Goal: Task Accomplishment & Management: Manage account settings

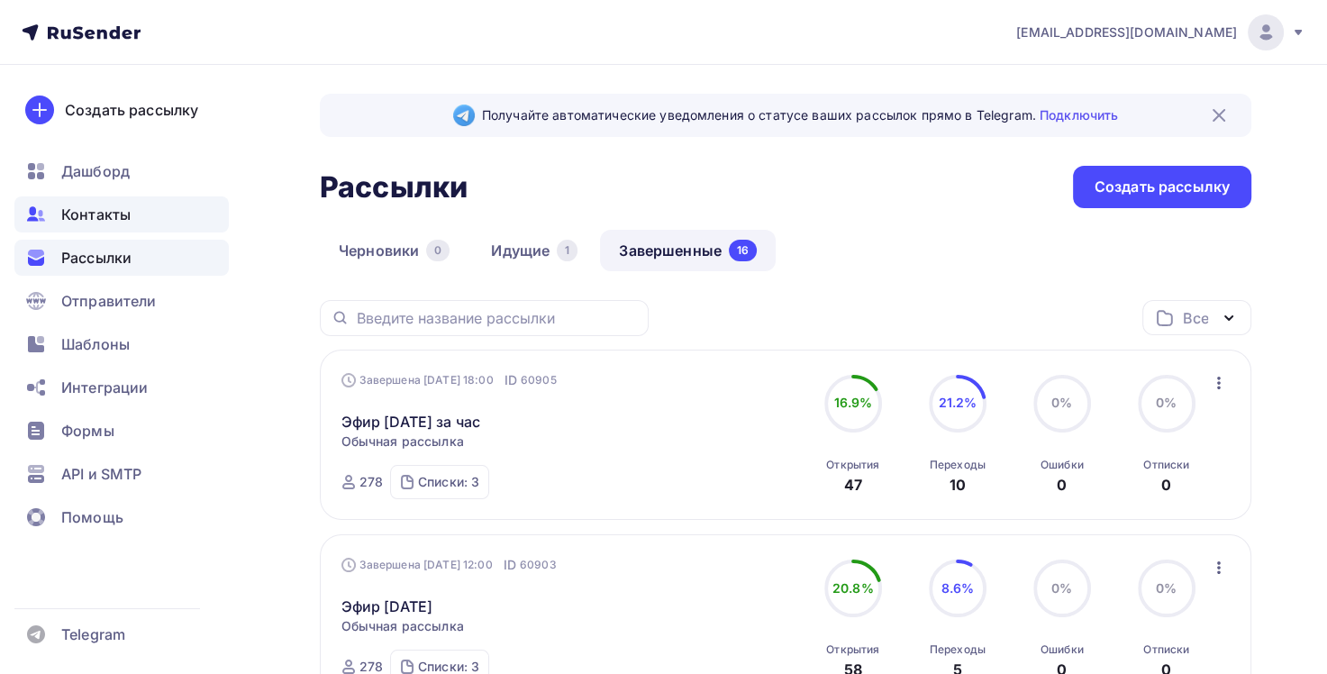
click at [104, 214] on span "Контакты" at bounding box center [95, 215] width 69 height 22
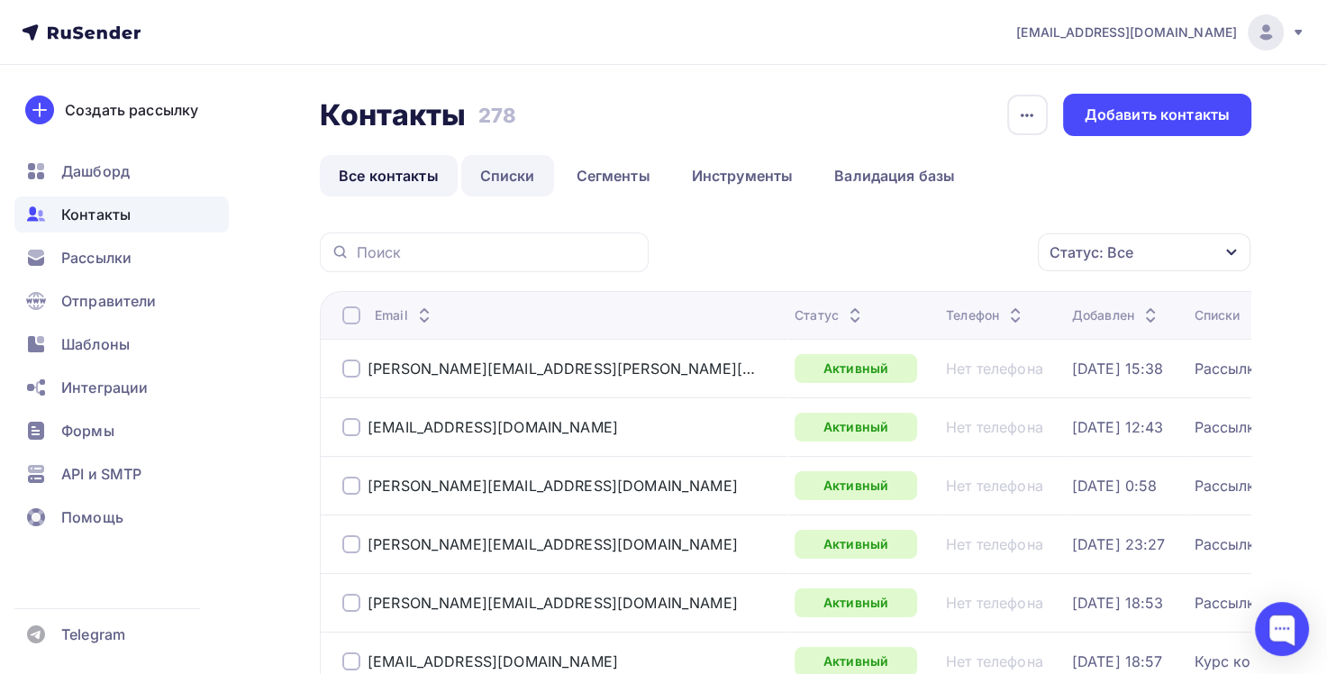
click at [518, 177] on link "Списки" at bounding box center [507, 175] width 93 height 41
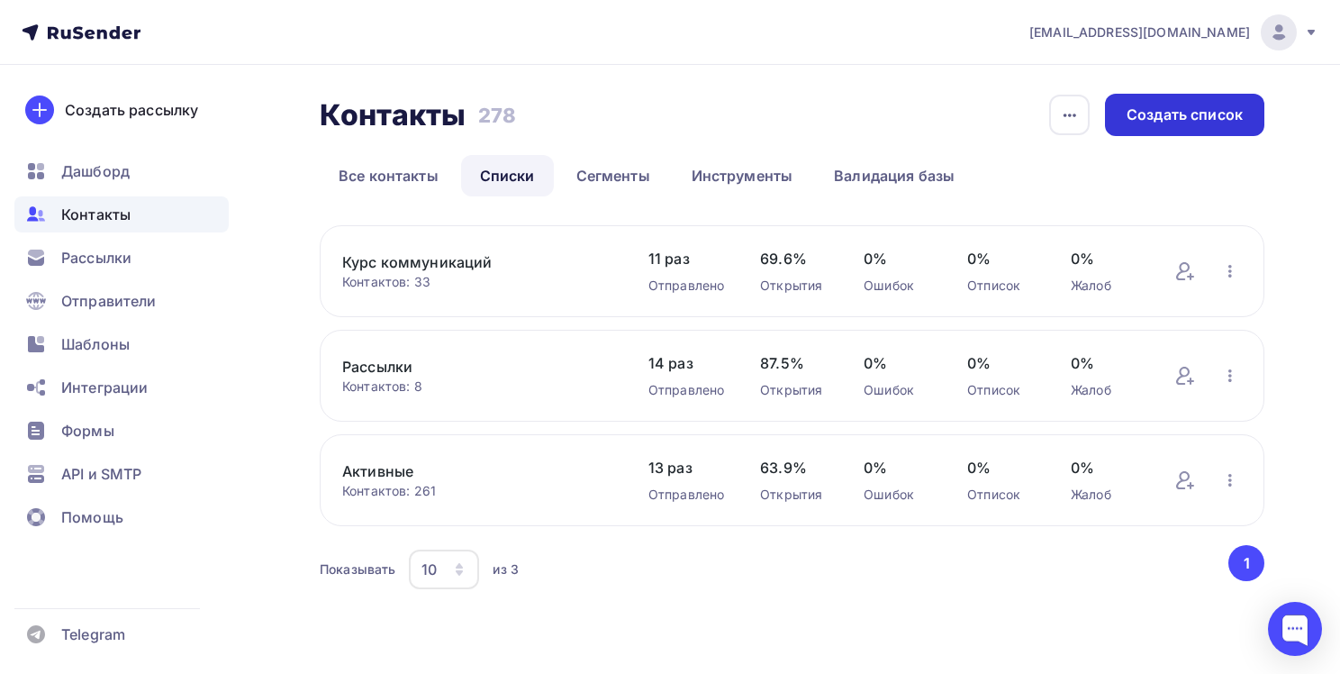
click at [1190, 112] on div "Создать список" at bounding box center [1185, 114] width 116 height 21
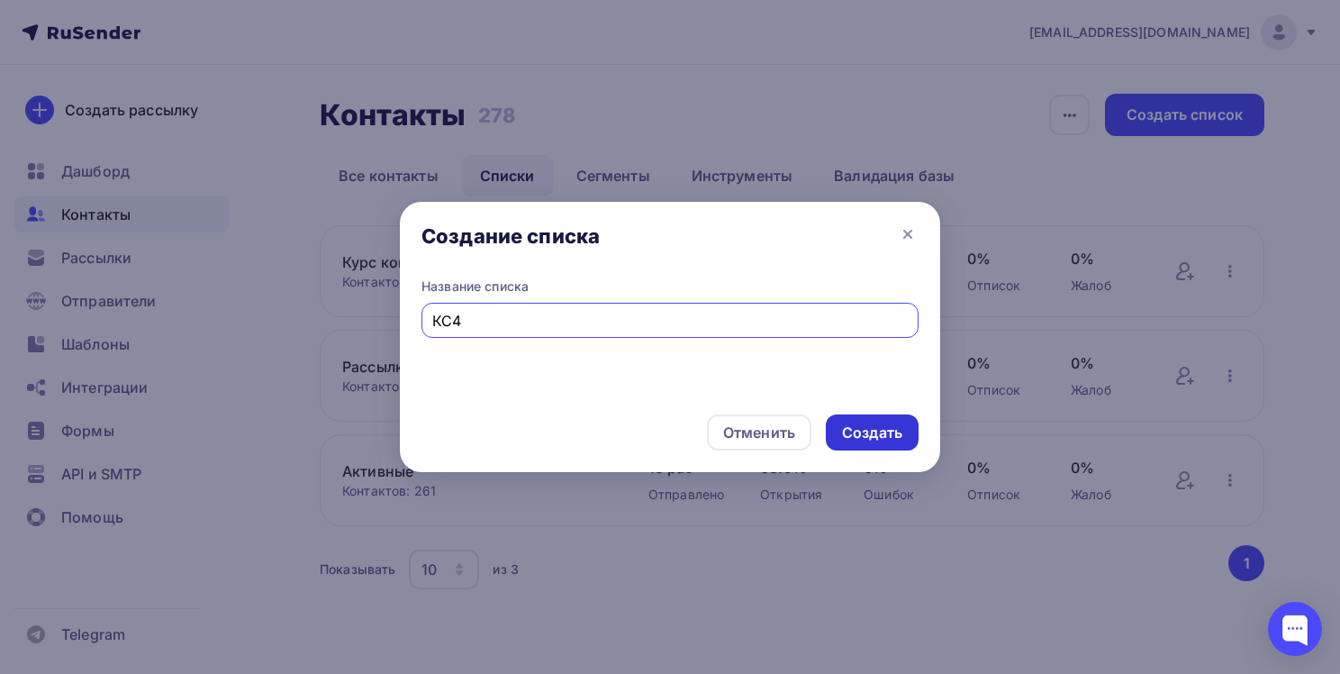
type input "КС4"
click at [873, 429] on div "Создать" at bounding box center [872, 432] width 60 height 21
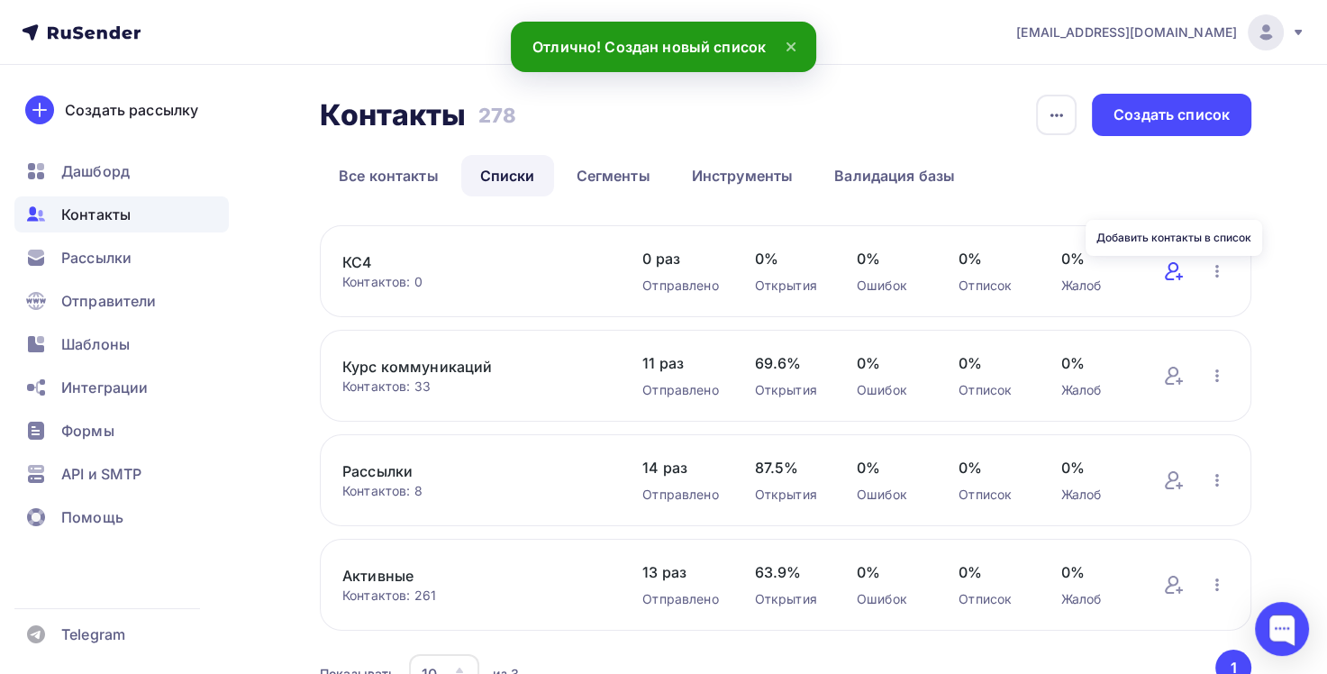
click at [1177, 272] on icon at bounding box center [1174, 271] width 22 height 22
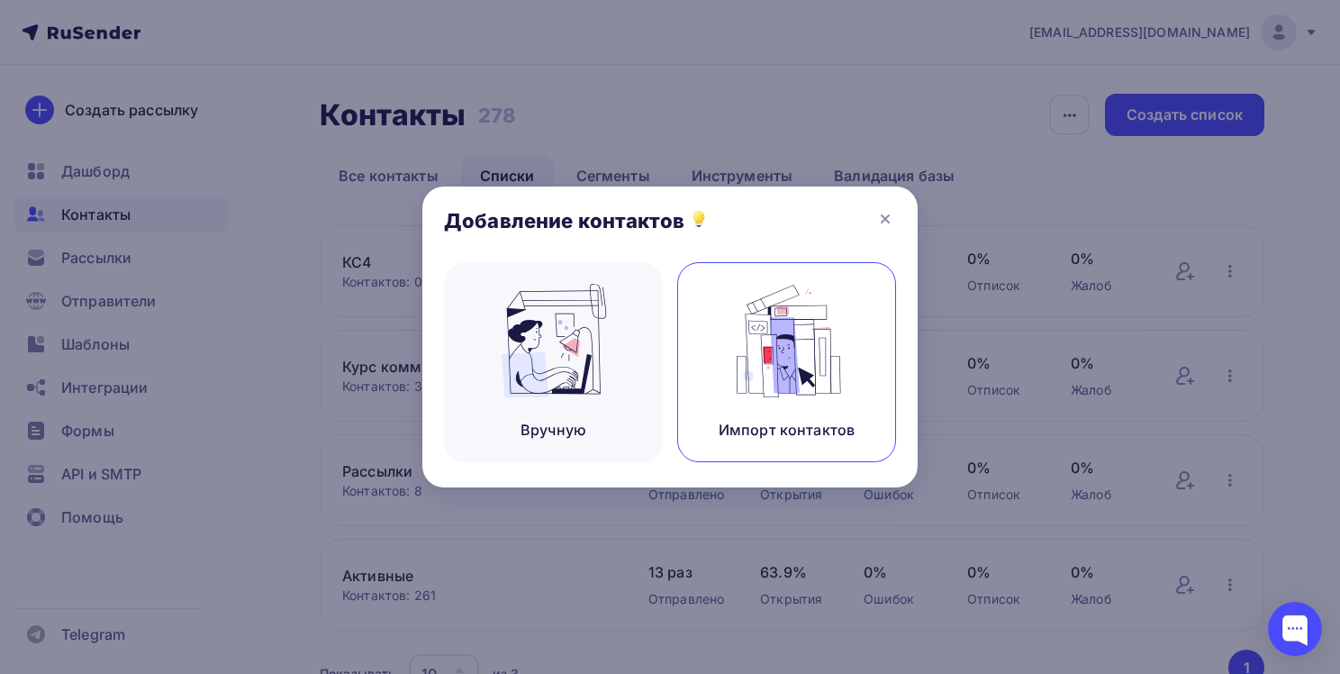
click at [791, 386] on img at bounding box center [787, 341] width 121 height 114
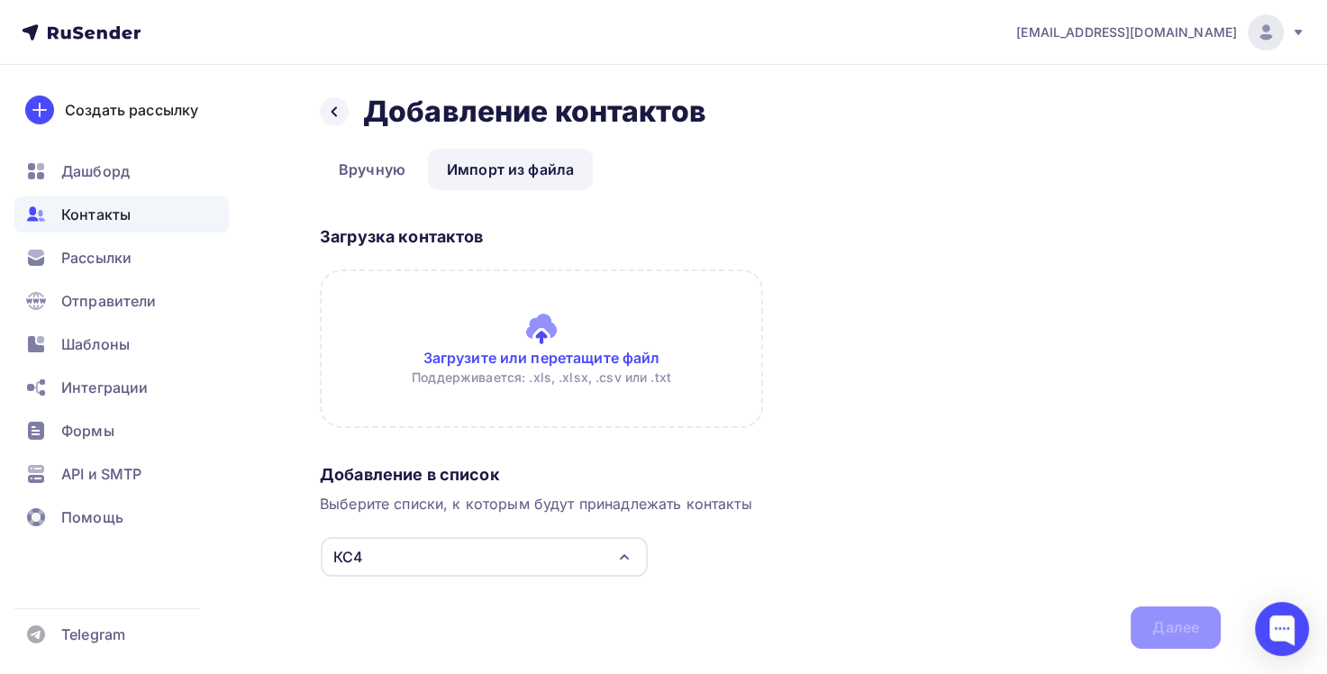
click at [555, 357] on input "file" at bounding box center [541, 348] width 443 height 159
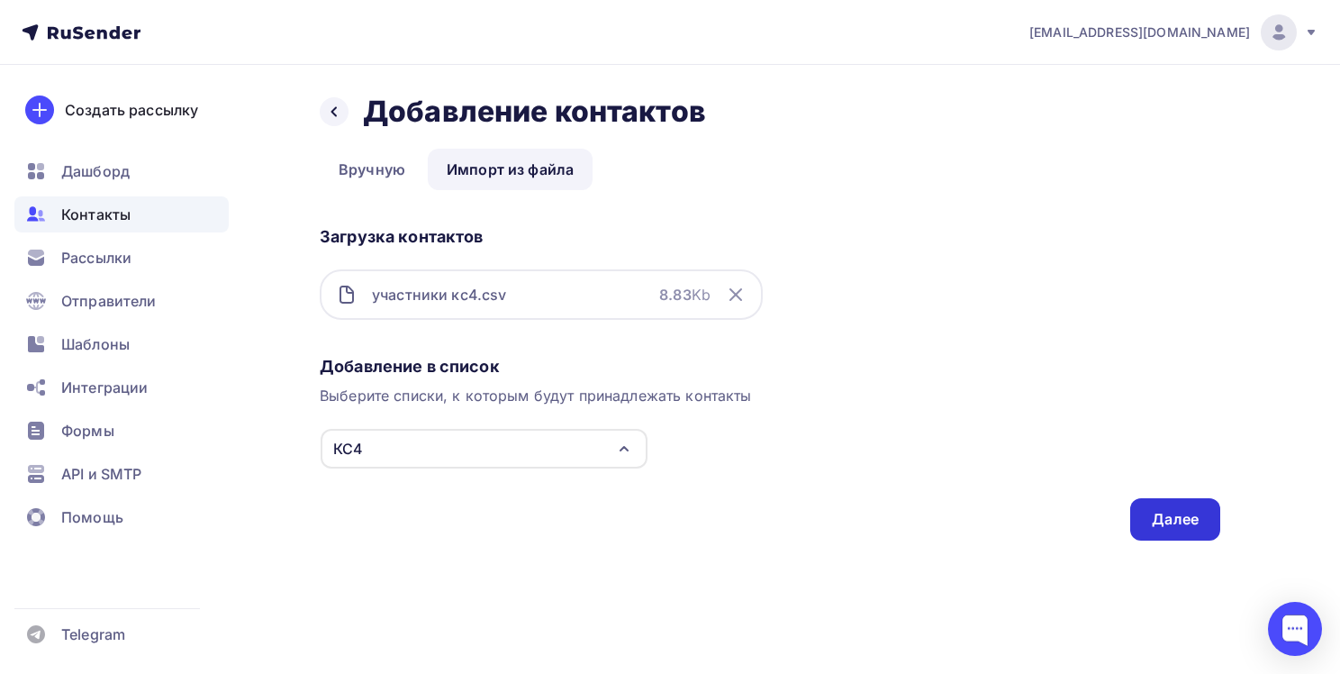
click at [1174, 521] on div "Далее" at bounding box center [1175, 519] width 47 height 21
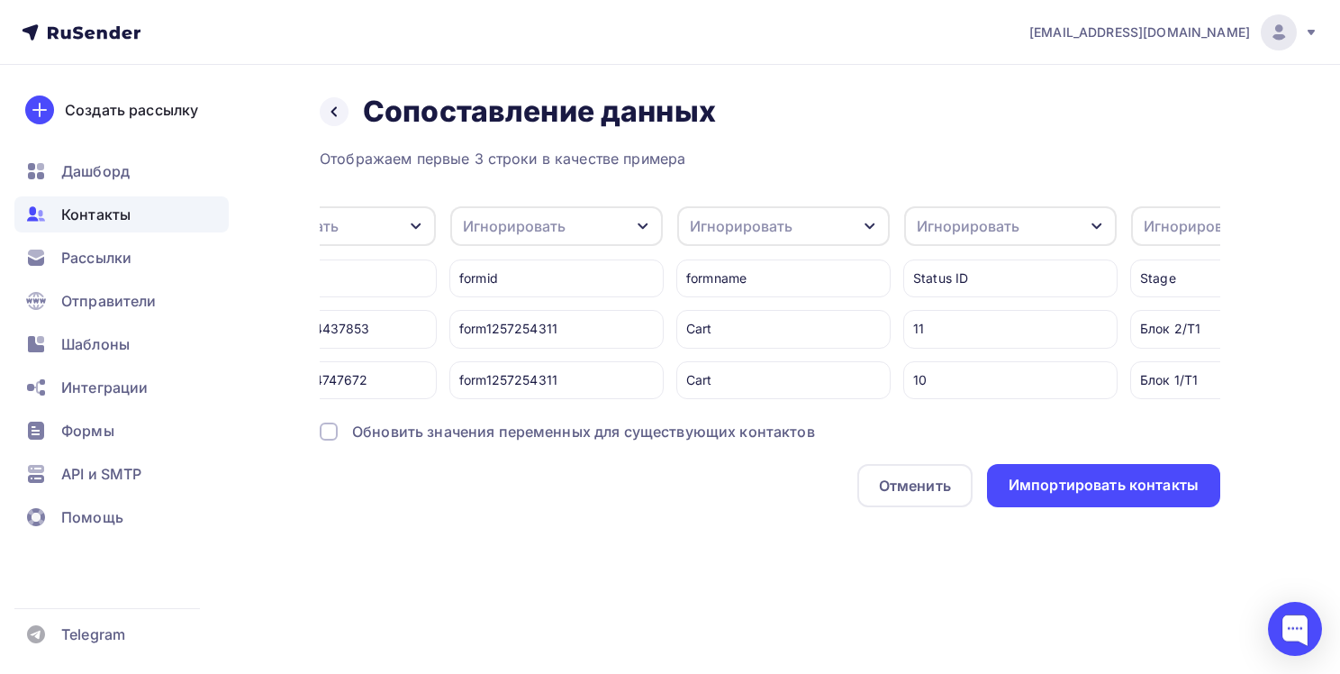
scroll to position [0, 2718]
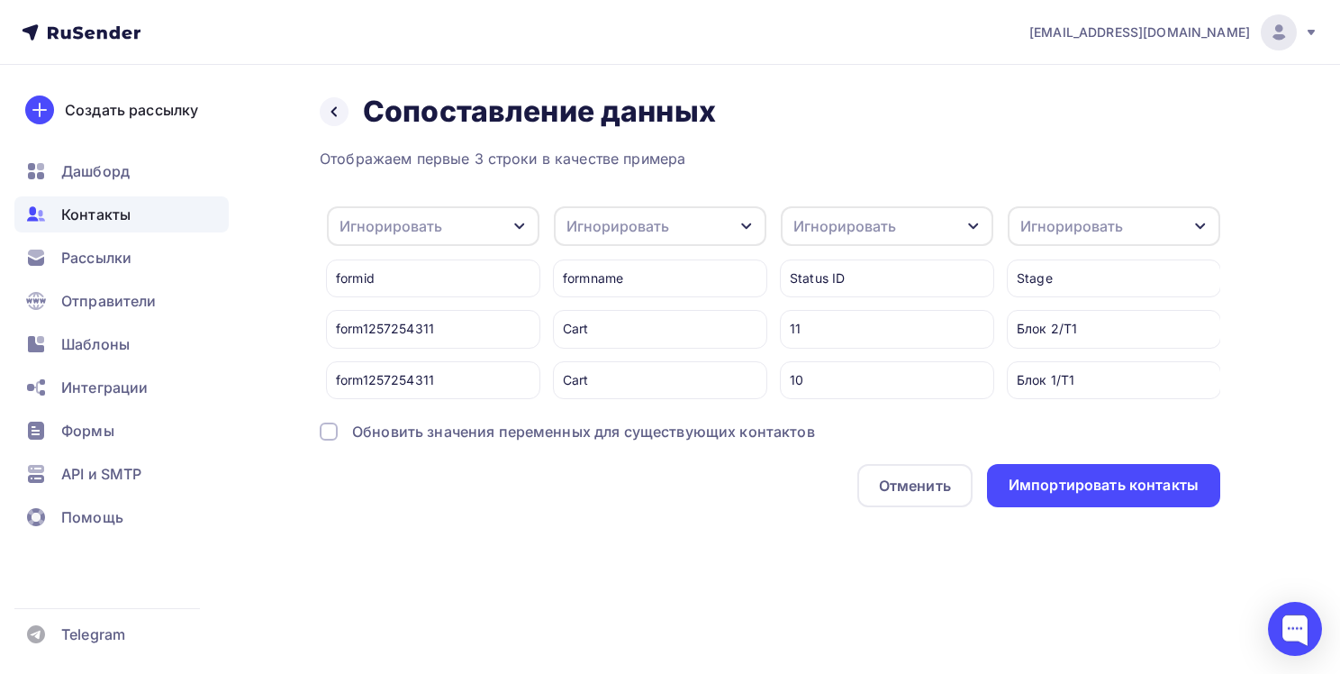
click at [1149, 223] on div "Игнорировать" at bounding box center [1114, 226] width 213 height 40
click at [796, 615] on div "[EMAIL_ADDRESS][DOMAIN_NAME] Аккаунт Тарифы Выйти Создать рассылку [GEOGRAPHIC_…" at bounding box center [670, 337] width 1340 height 674
click at [1124, 231] on div "Игнорировать" at bounding box center [1114, 226] width 213 height 40
click at [810, 537] on div "Назад Сопоставление данных Сопоставление данных Отображаем первые 3 строки в ка…" at bounding box center [670, 322] width 1340 height 514
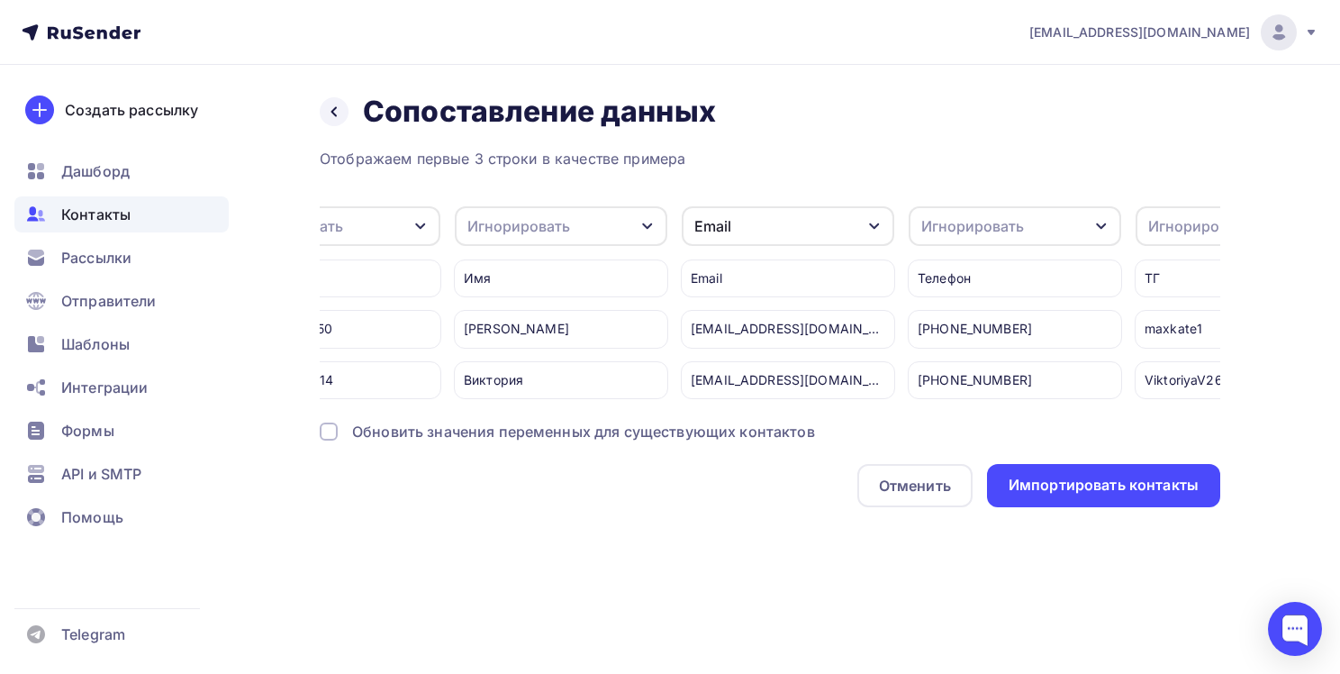
scroll to position [0, 0]
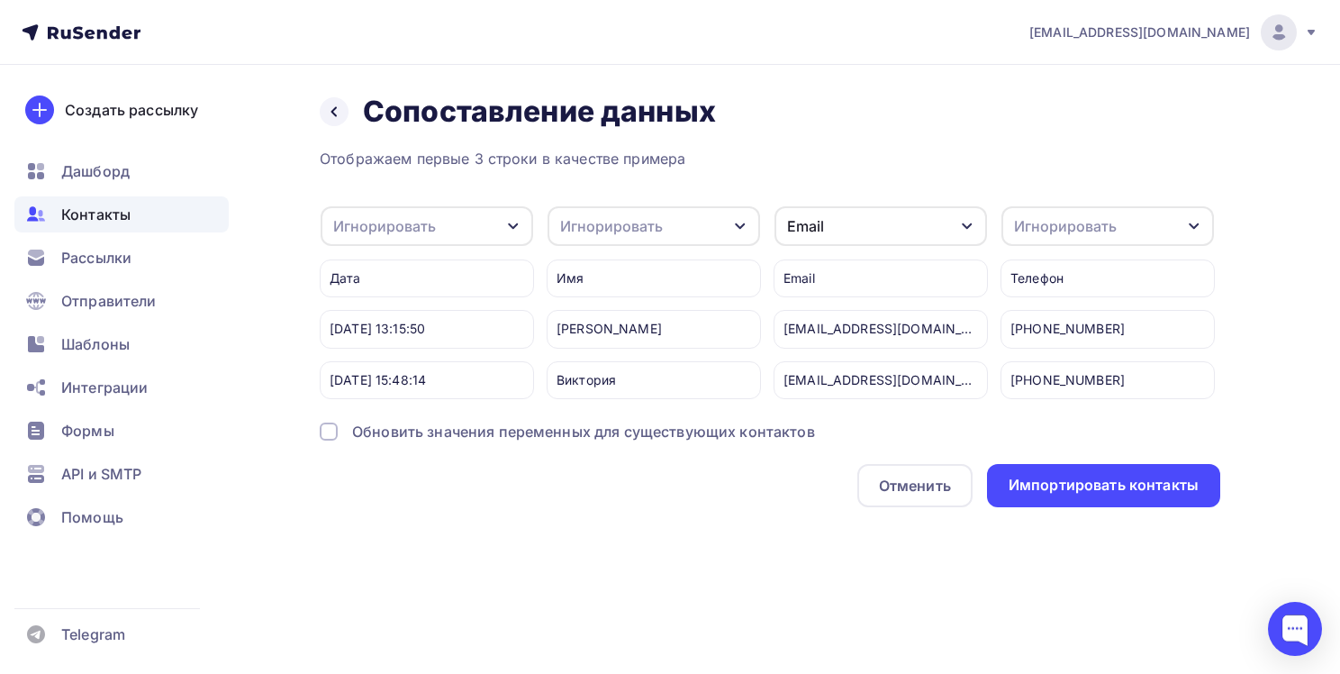
click at [728, 225] on div "Игнорировать" at bounding box center [654, 226] width 213 height 40
click at [620, 321] on div "Имя" at bounding box center [620, 319] width 104 height 22
click at [1073, 495] on div "Импортировать контакты" at bounding box center [1104, 485] width 190 height 21
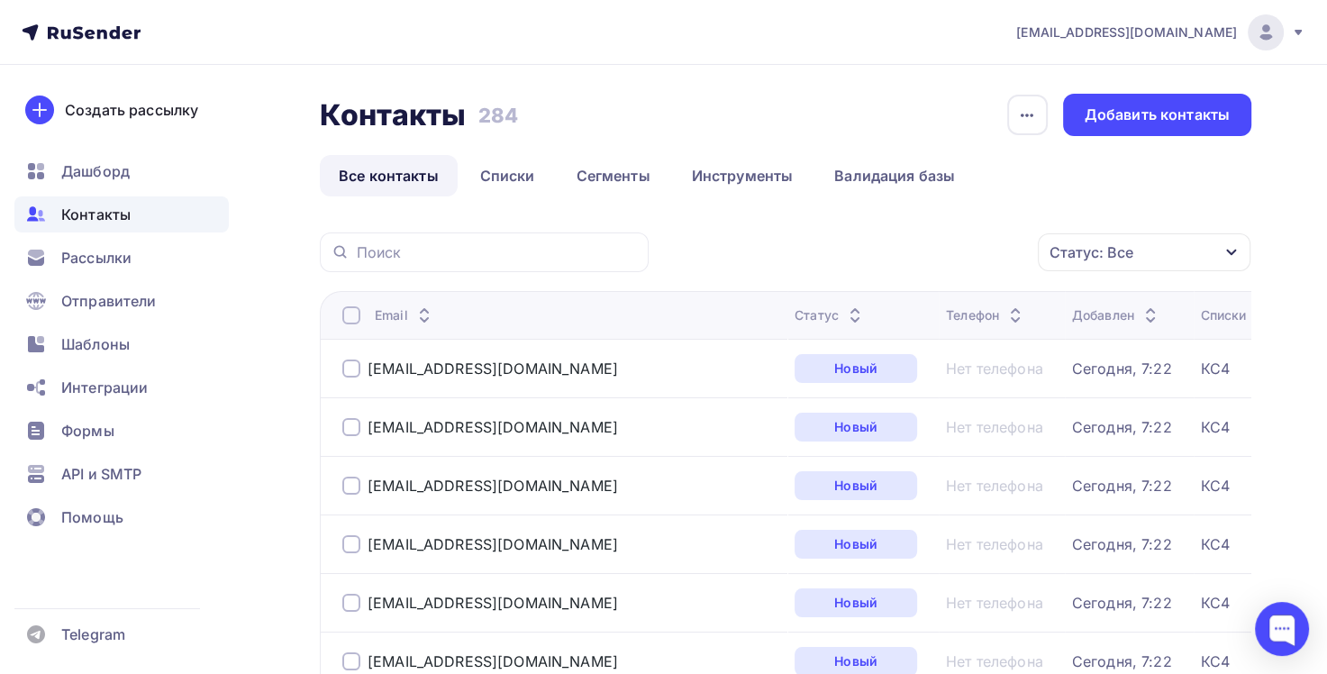
click at [109, 224] on div "Контакты" at bounding box center [121, 214] width 214 height 36
click at [508, 178] on link "Списки" at bounding box center [507, 175] width 93 height 41
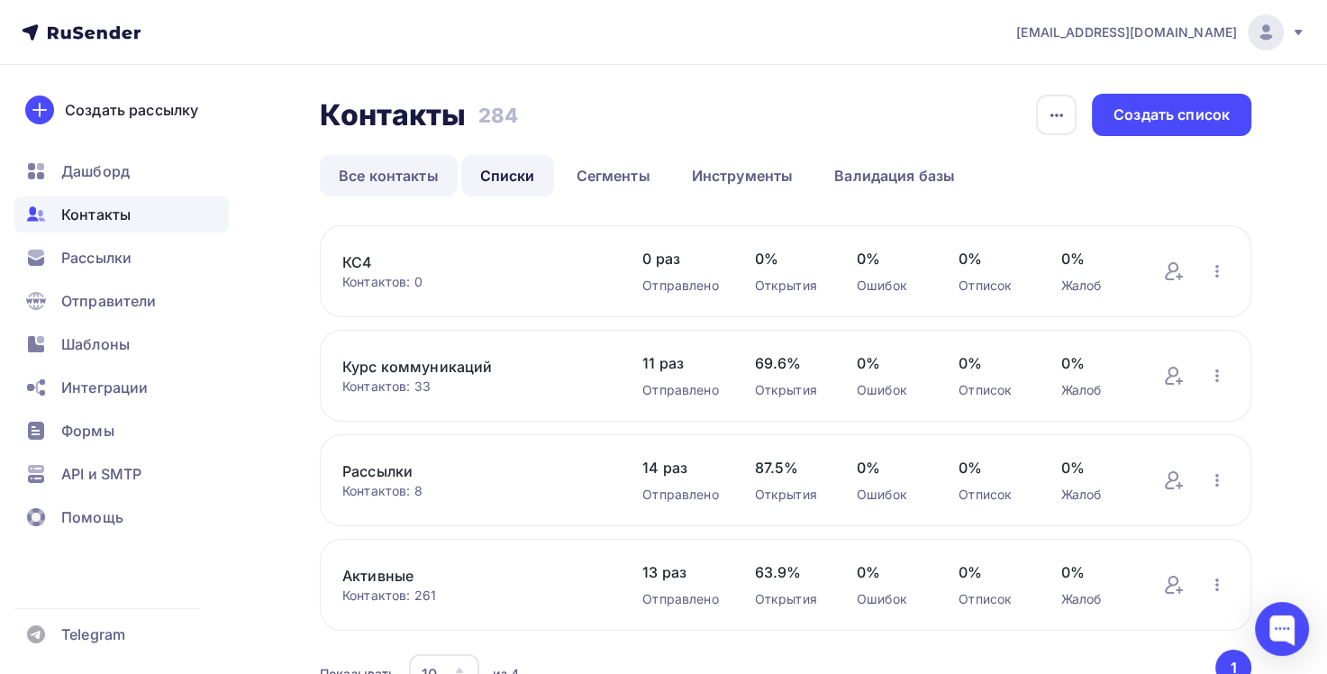
click at [386, 180] on link "Все контакты" at bounding box center [389, 175] width 138 height 41
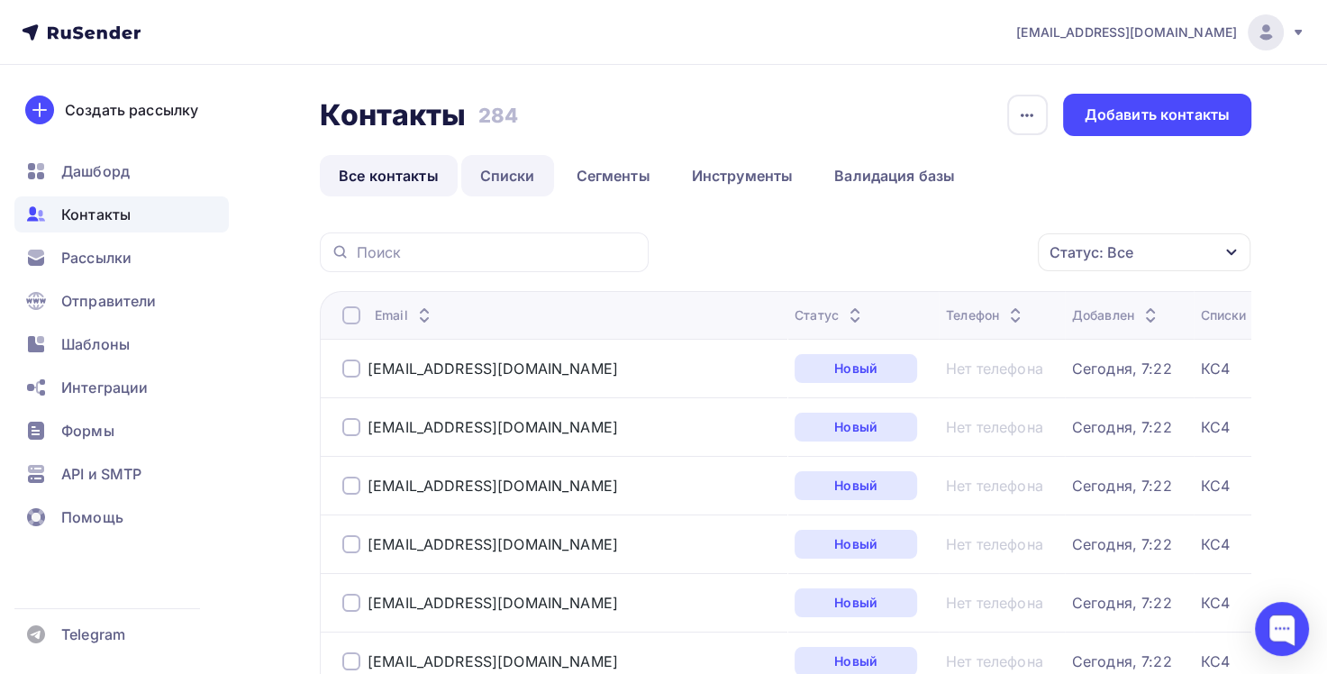
click at [500, 177] on link "Списки" at bounding box center [507, 175] width 93 height 41
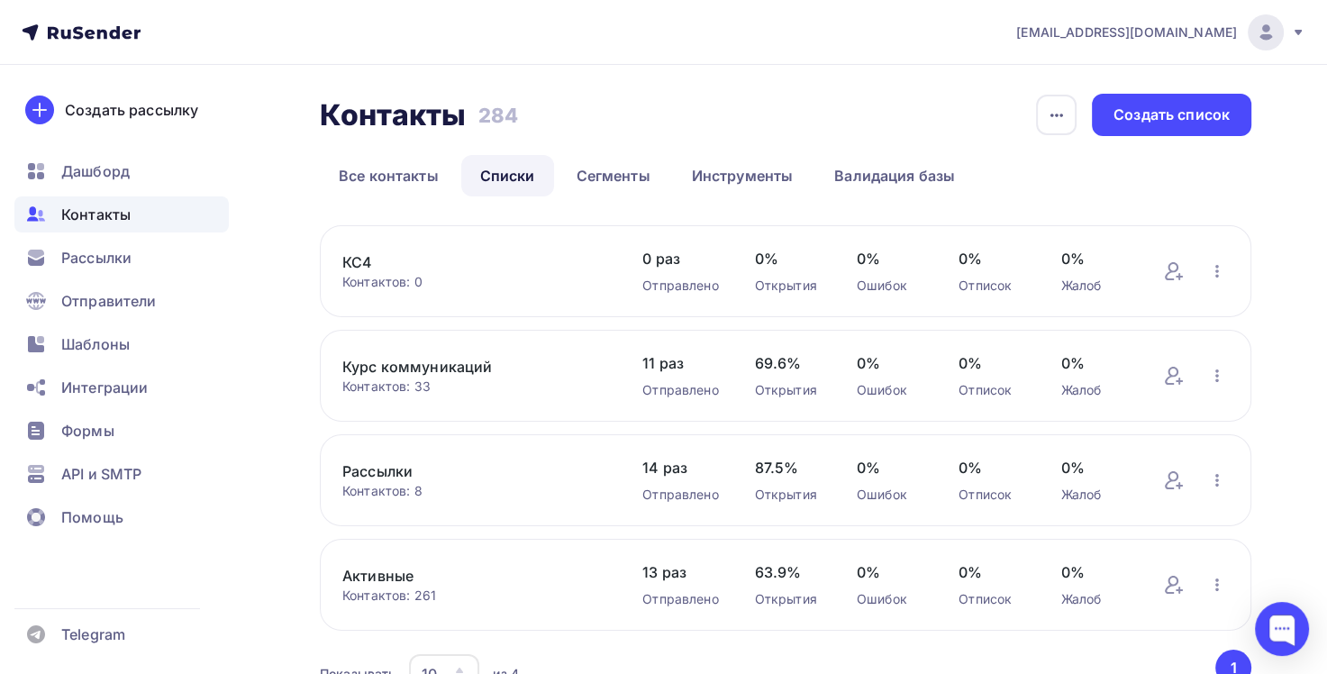
click at [357, 263] on link "КС4" at bounding box center [474, 262] width 264 height 22
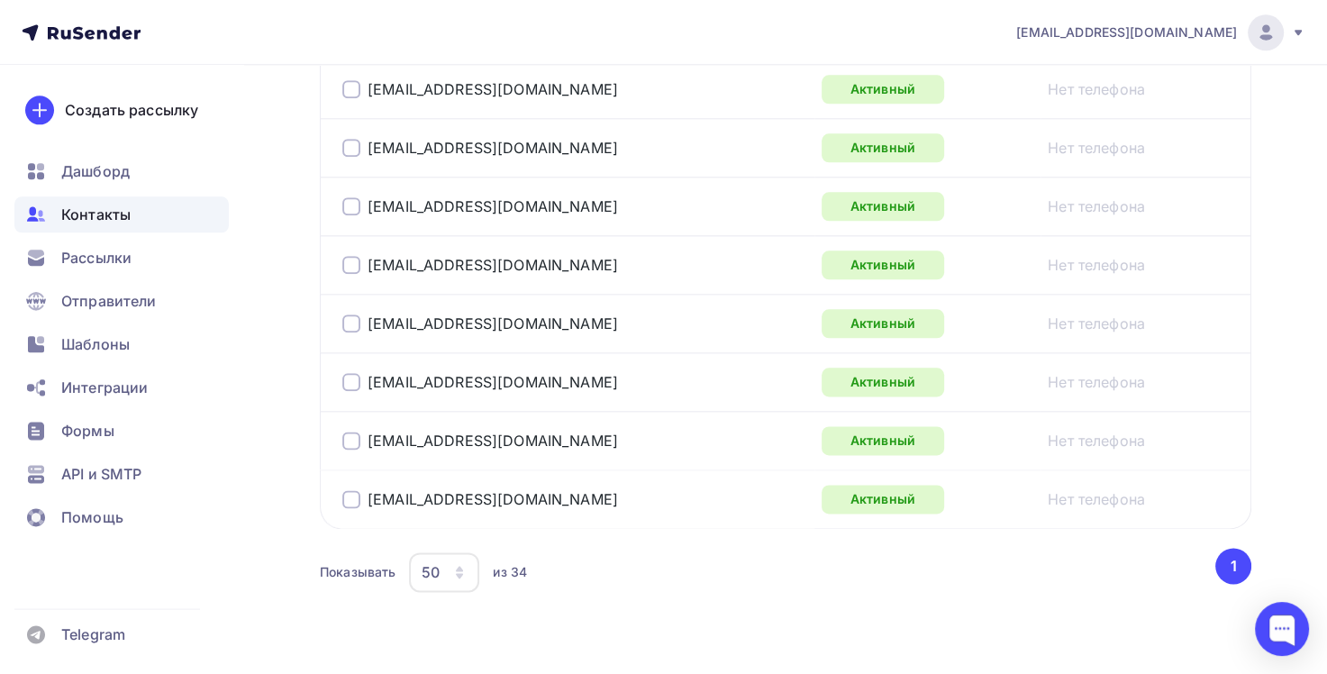
scroll to position [2129, 0]
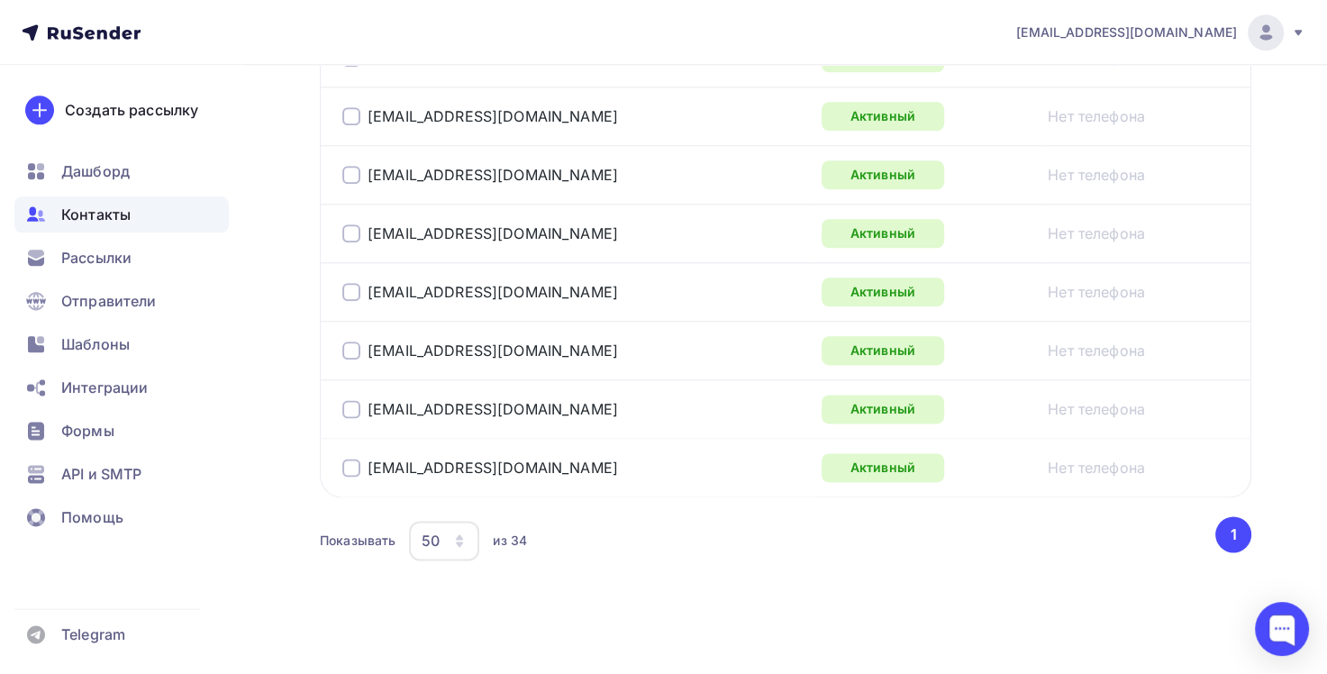
click at [513, 533] on div "из 34" at bounding box center [510, 541] width 34 height 18
click at [495, 535] on div "из 34" at bounding box center [510, 541] width 34 height 18
click at [461, 541] on icon "button" at bounding box center [459, 543] width 7 height 5
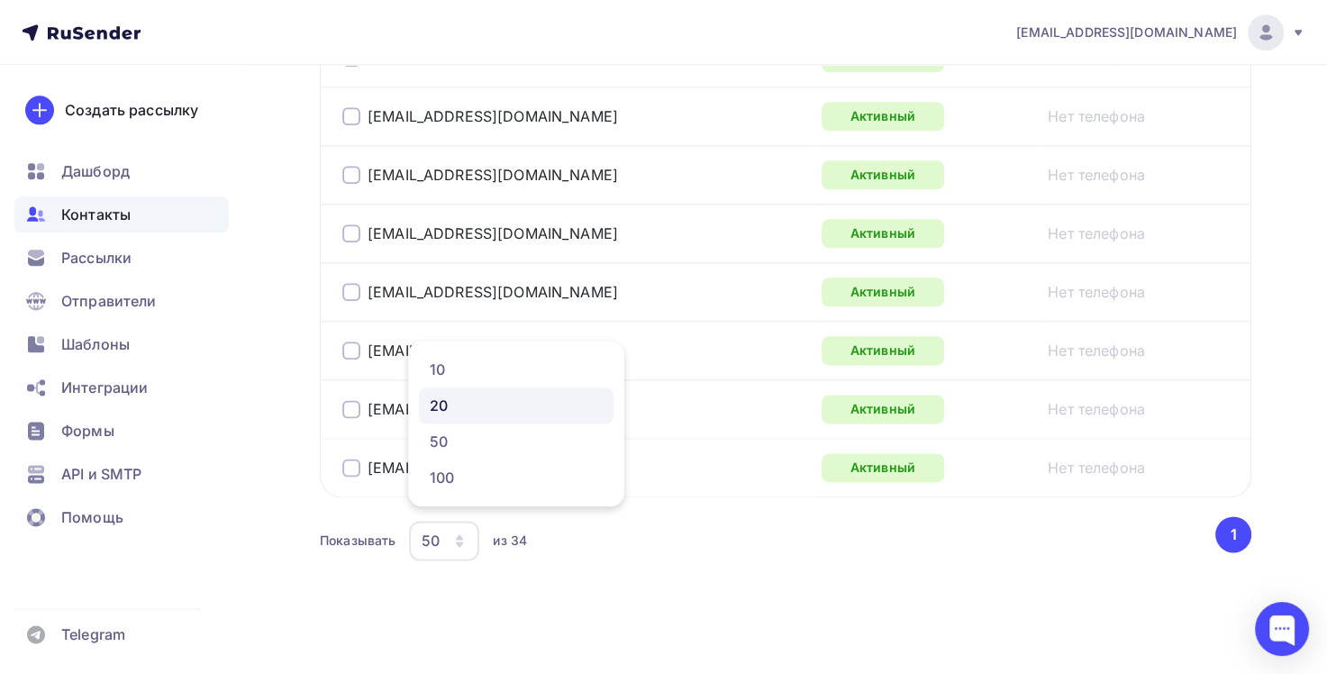
click at [449, 407] on div "20" at bounding box center [516, 406] width 173 height 22
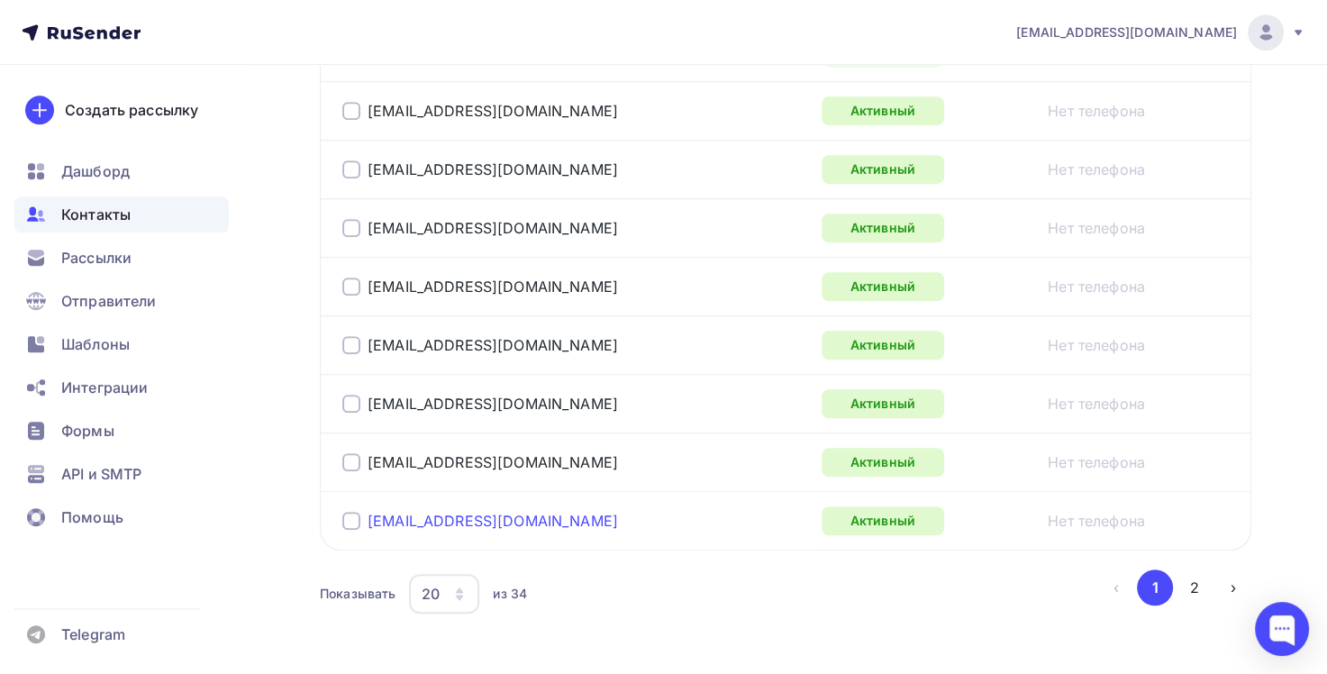
scroll to position [1312, 0]
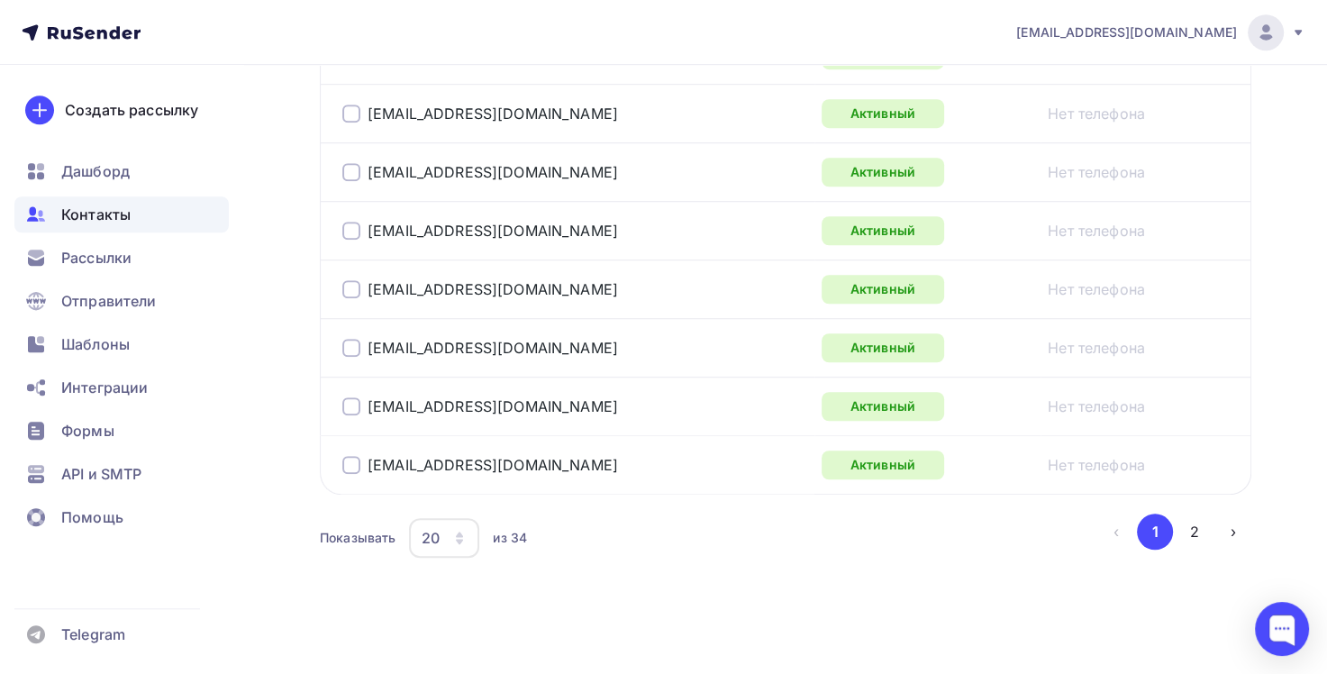
click at [461, 533] on icon "button" at bounding box center [459, 538] width 14 height 14
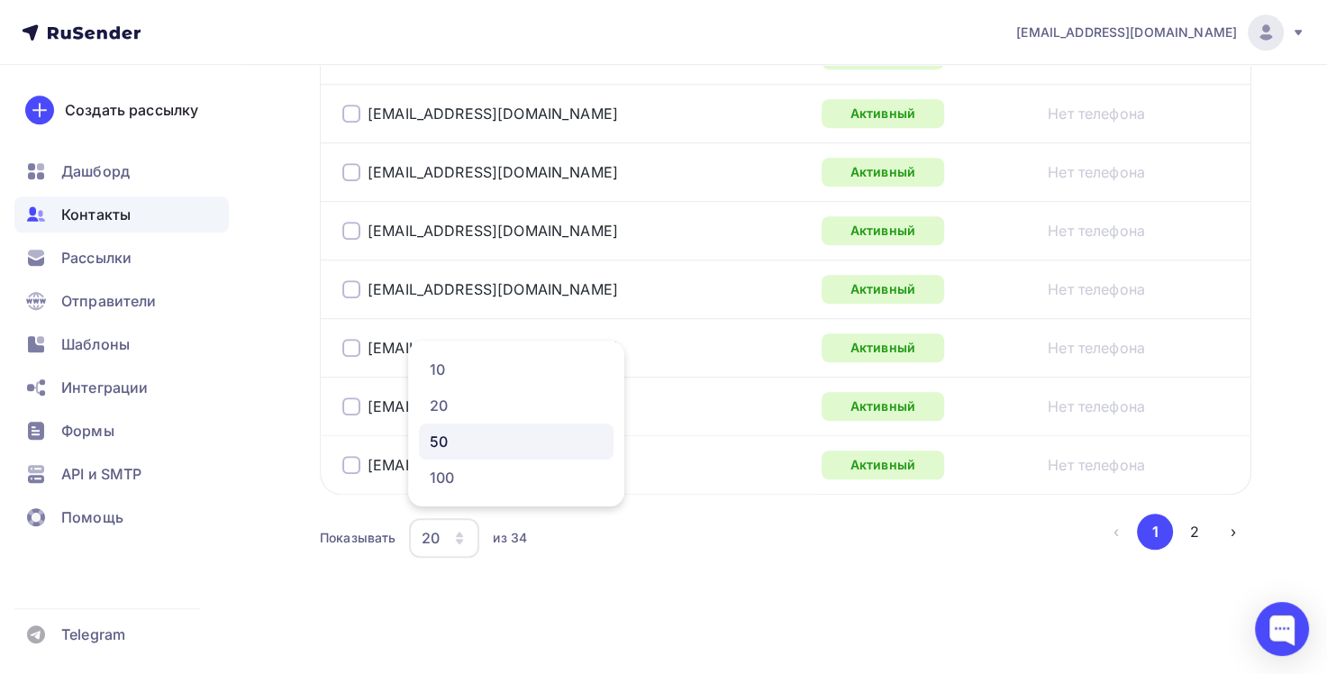
click at [458, 436] on div "50" at bounding box center [516, 442] width 173 height 22
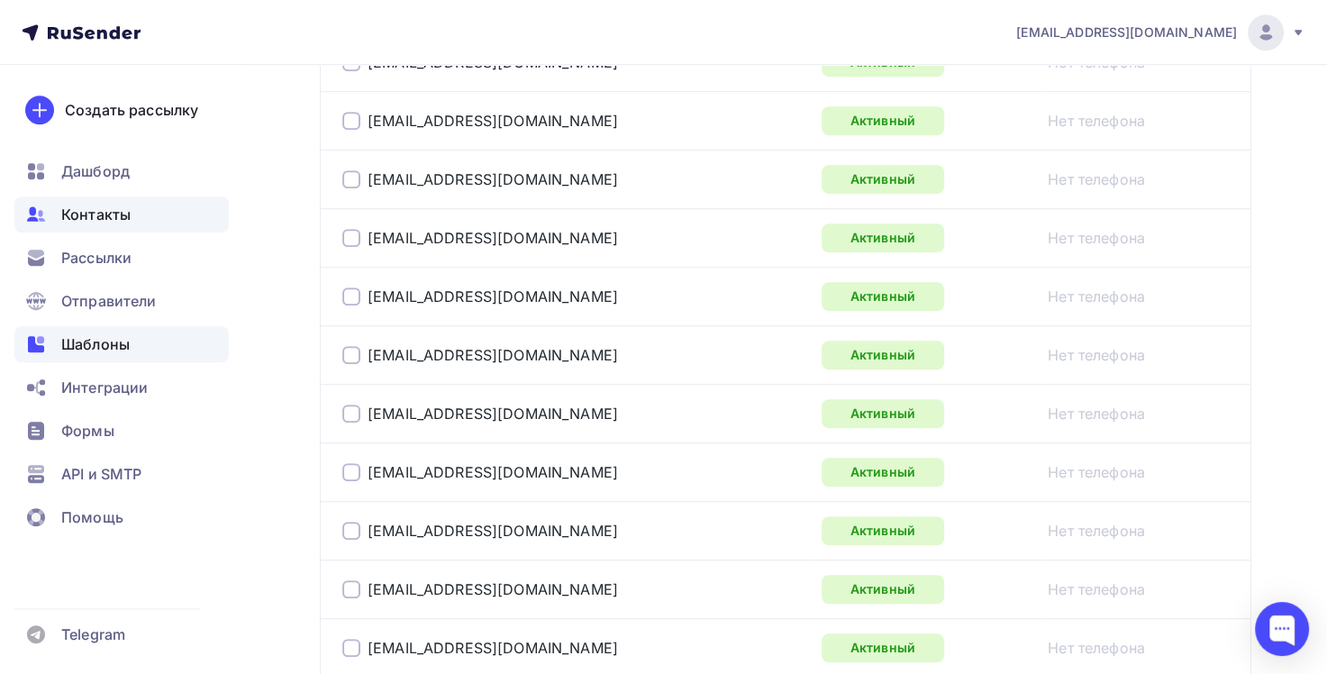
scroll to position [1048, 0]
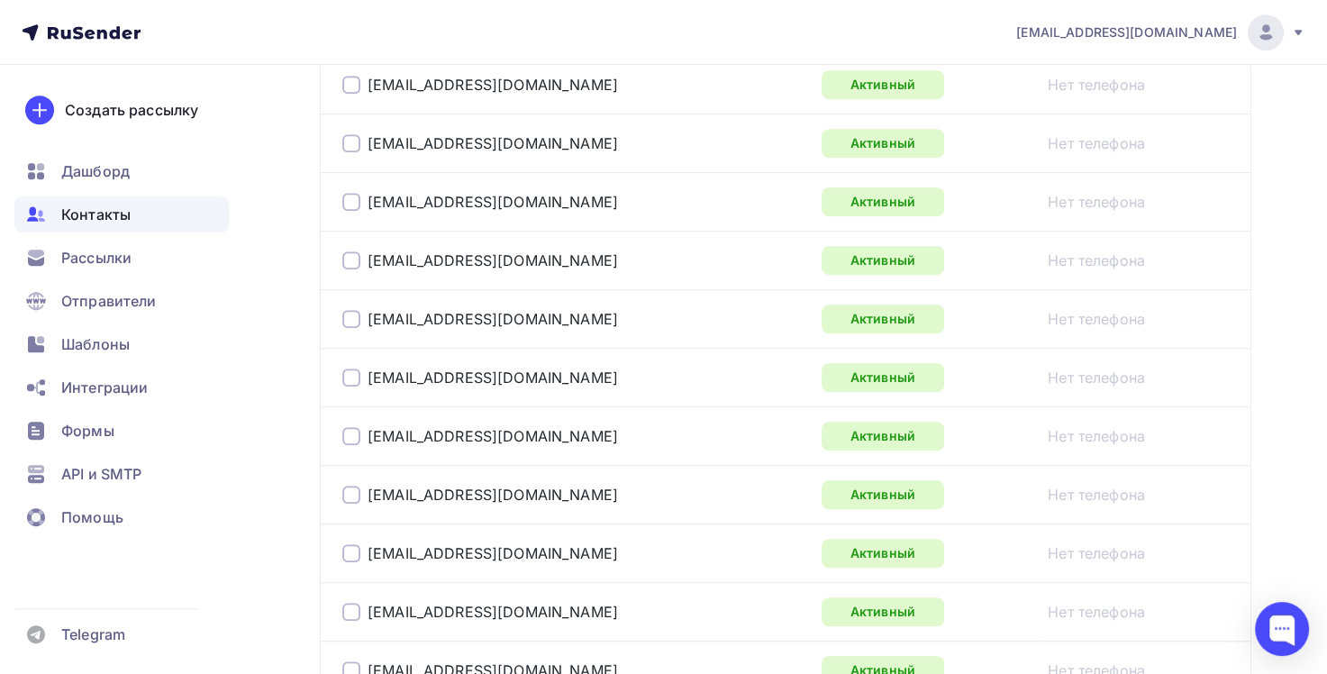
click at [100, 218] on span "Контакты" at bounding box center [95, 215] width 69 height 22
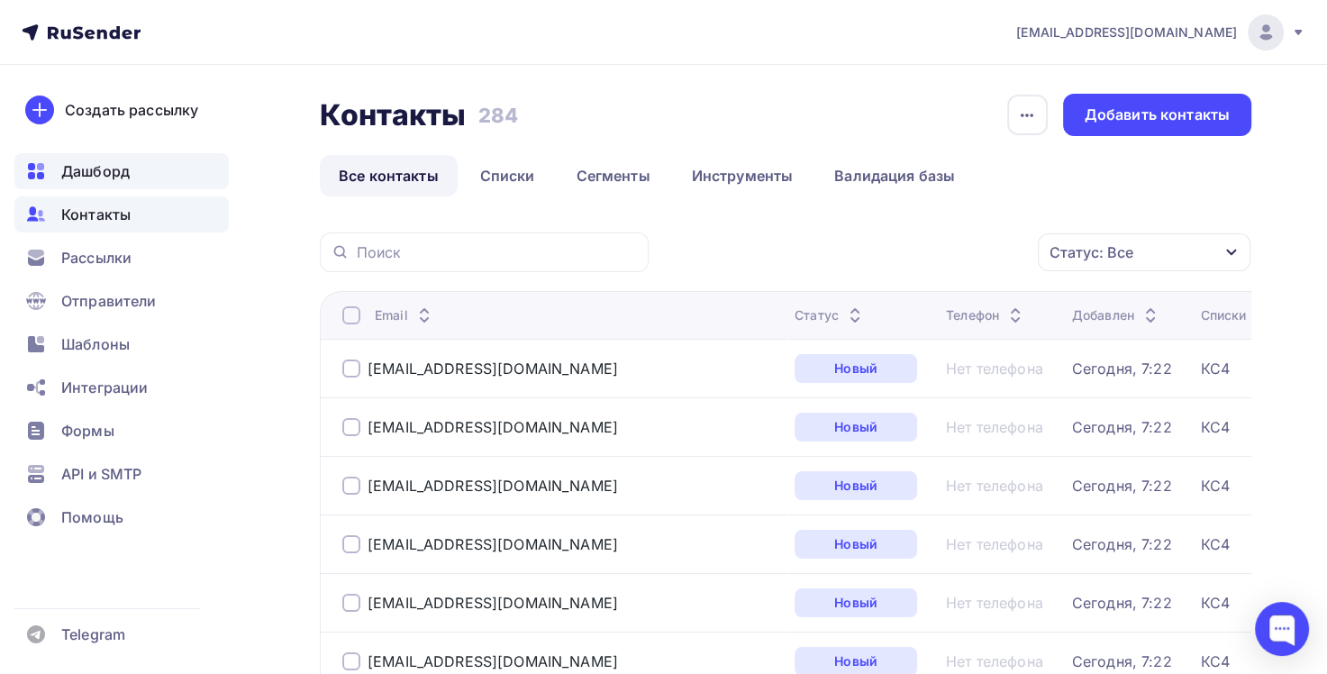
click at [114, 168] on span "Дашборд" at bounding box center [95, 171] width 68 height 22
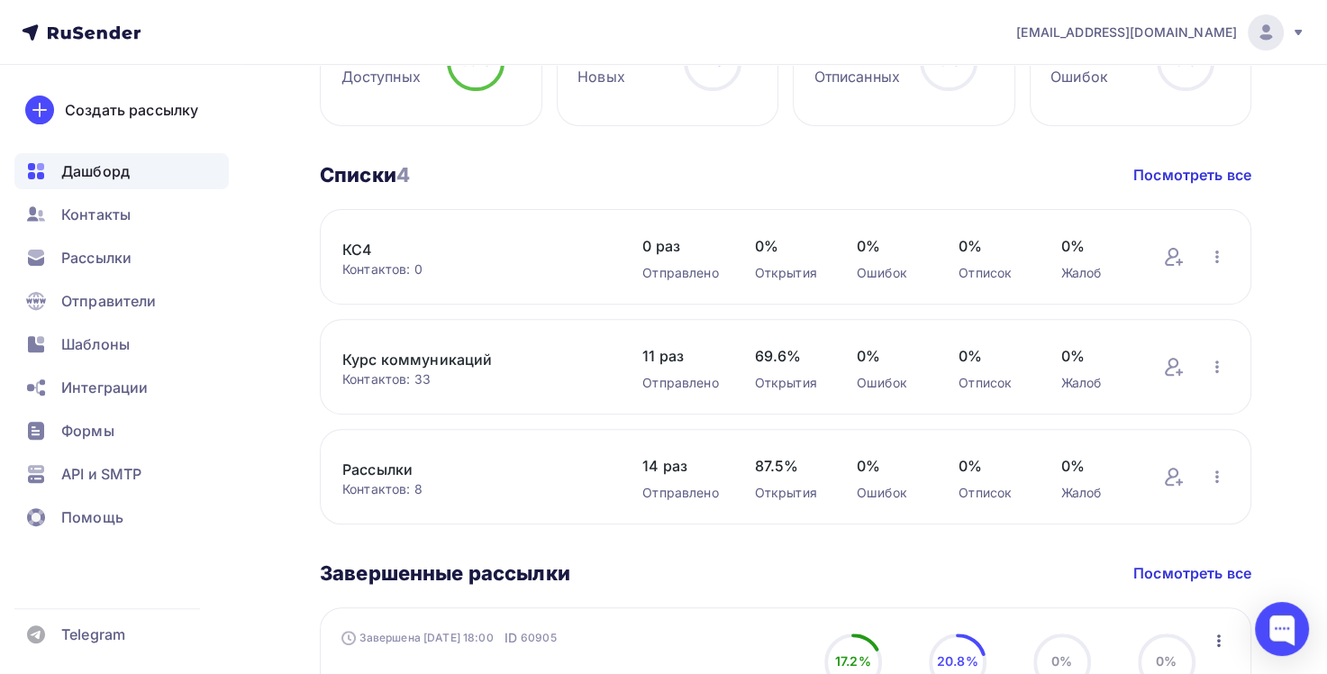
scroll to position [513, 0]
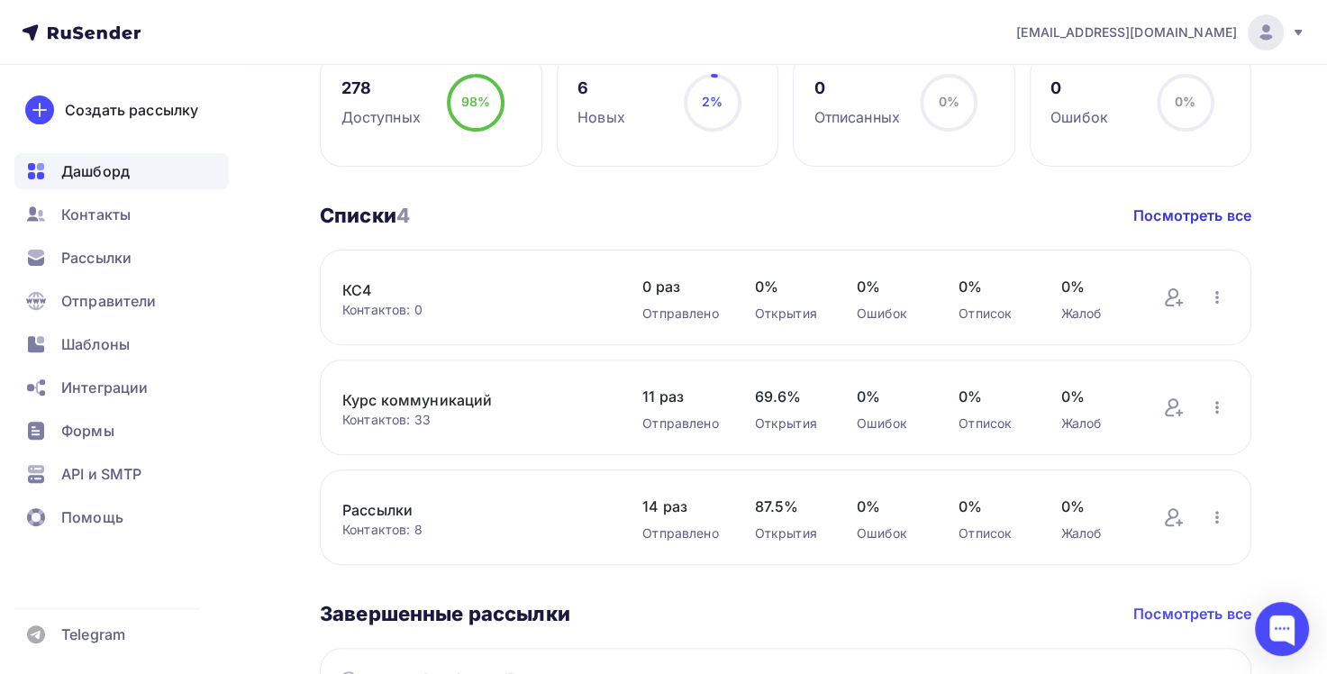
click at [1189, 613] on link "Посмотреть все" at bounding box center [1192, 614] width 118 height 22
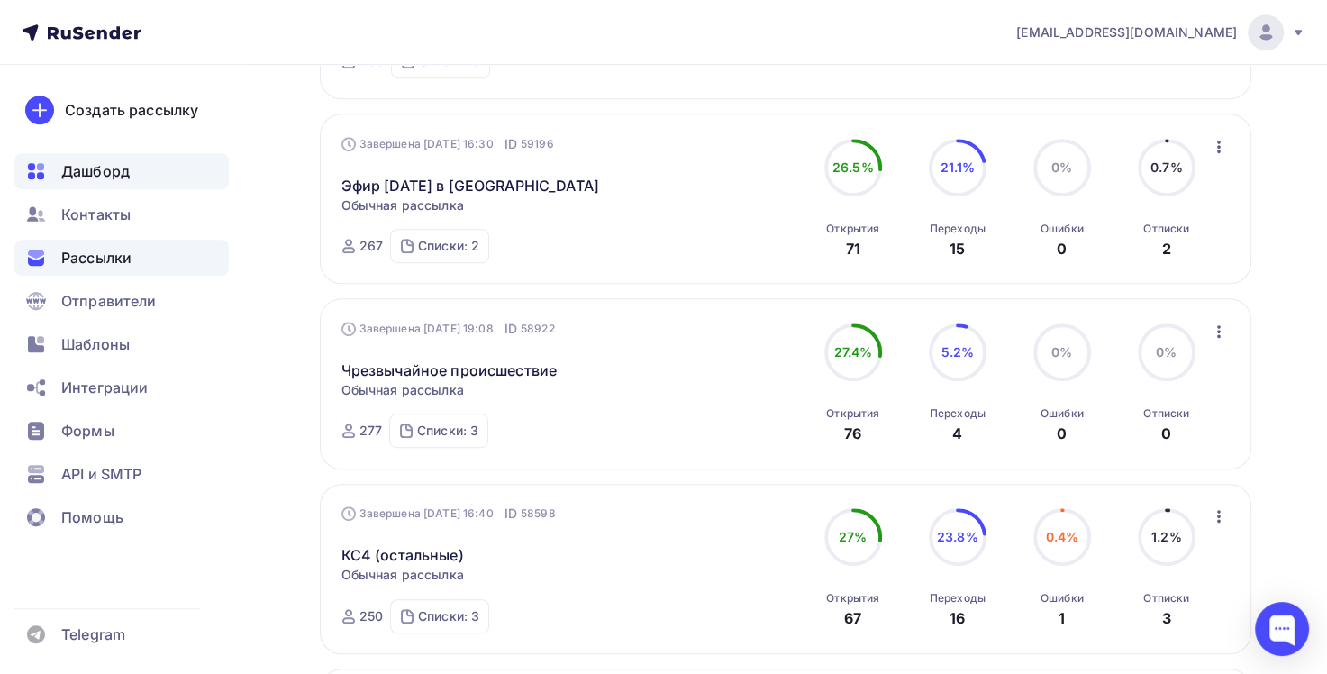
scroll to position [919, 0]
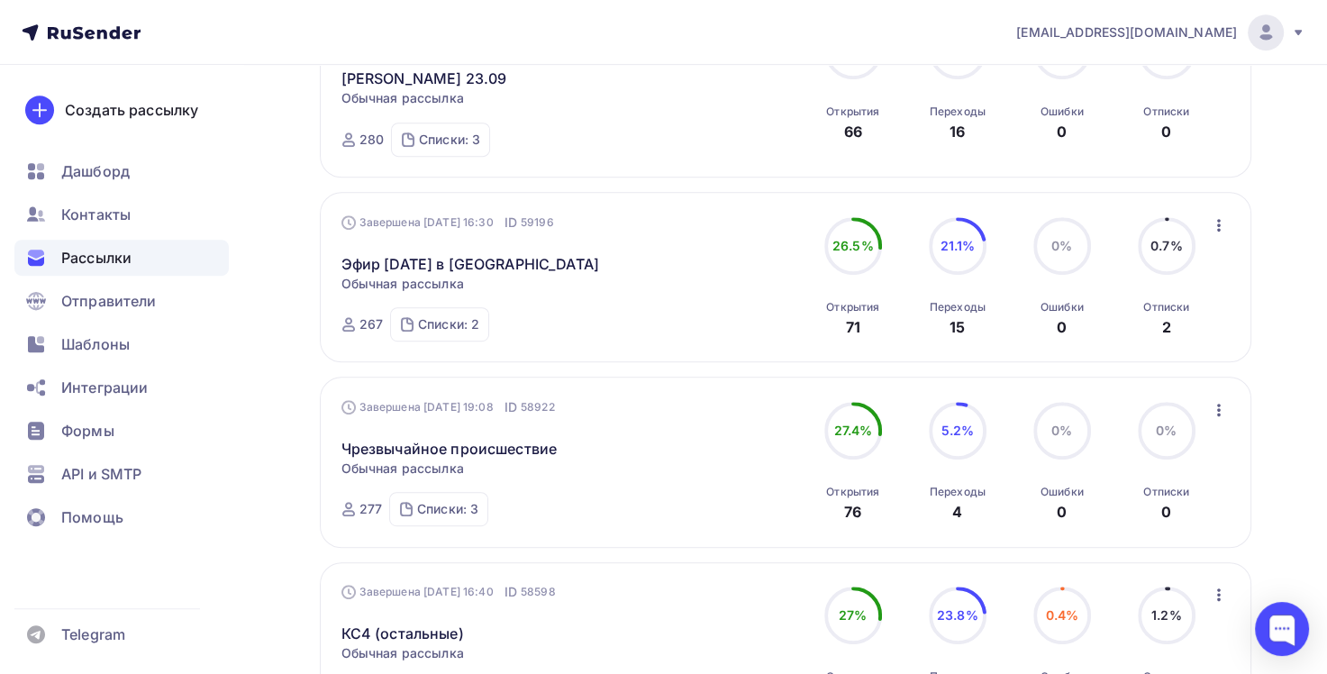
click at [76, 255] on span "Рассылки" at bounding box center [96, 258] width 70 height 22
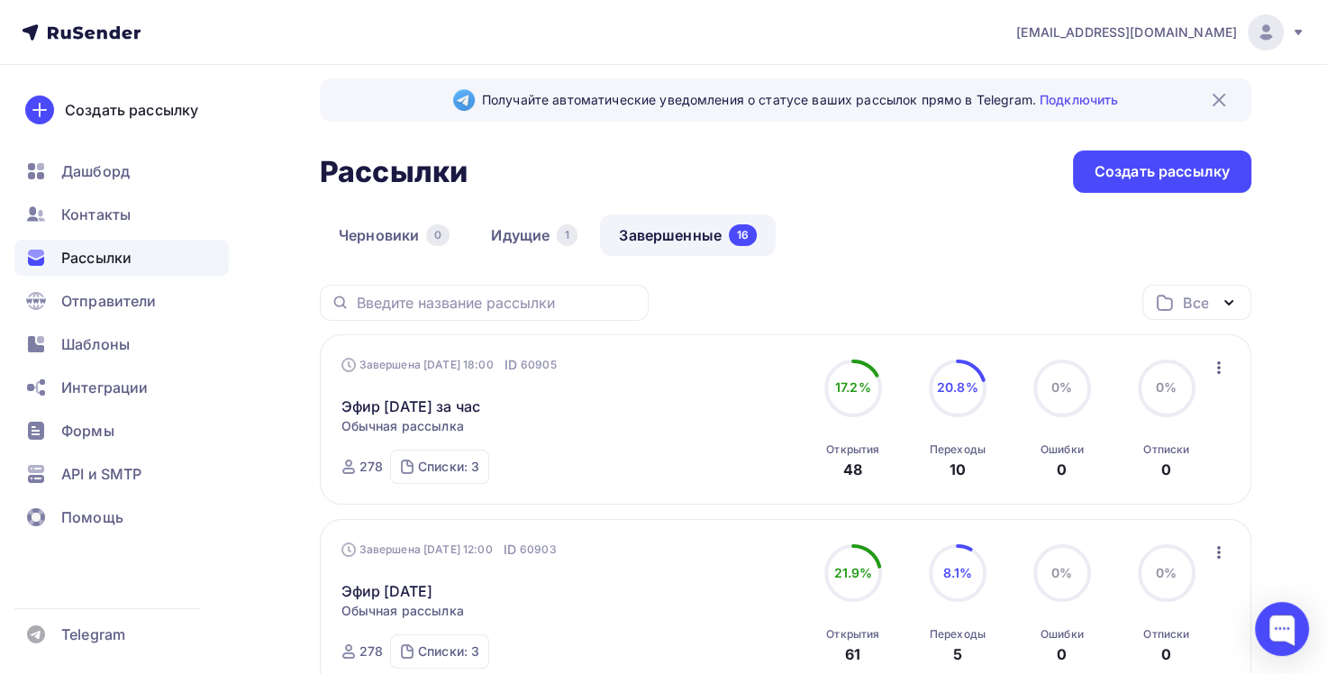
scroll to position [0, 0]
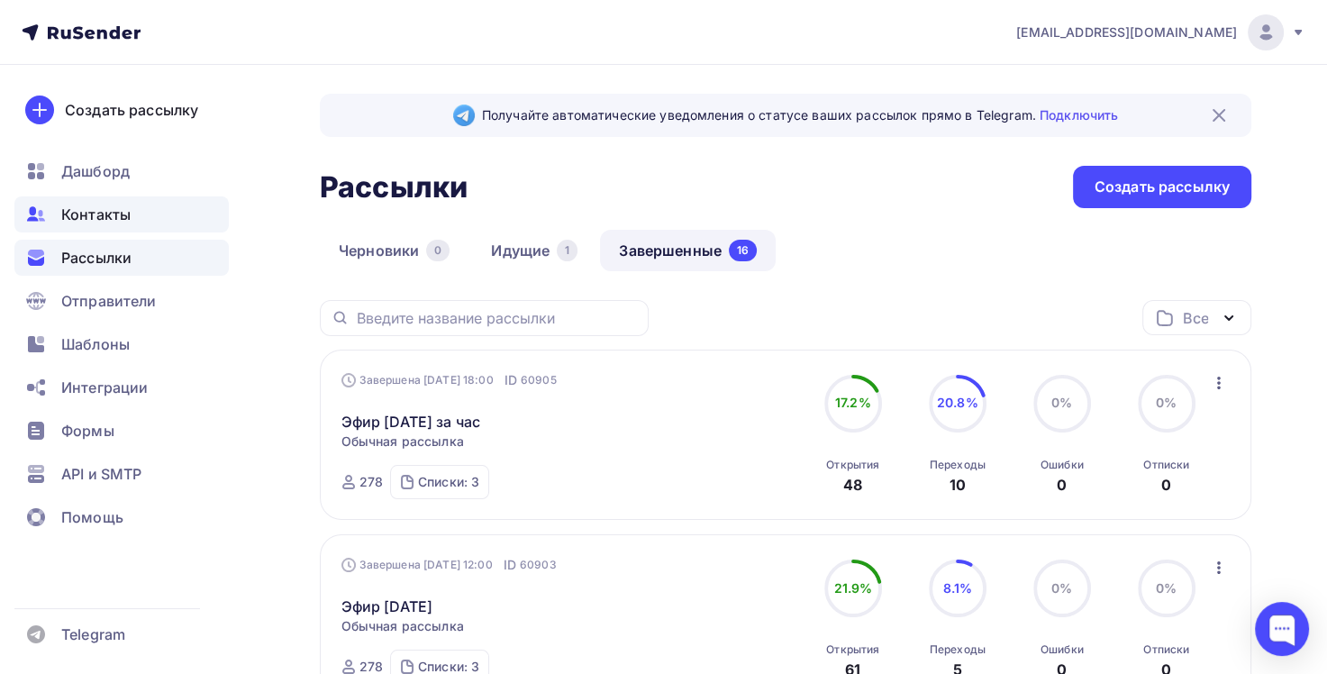
click at [101, 217] on span "Контакты" at bounding box center [95, 215] width 69 height 22
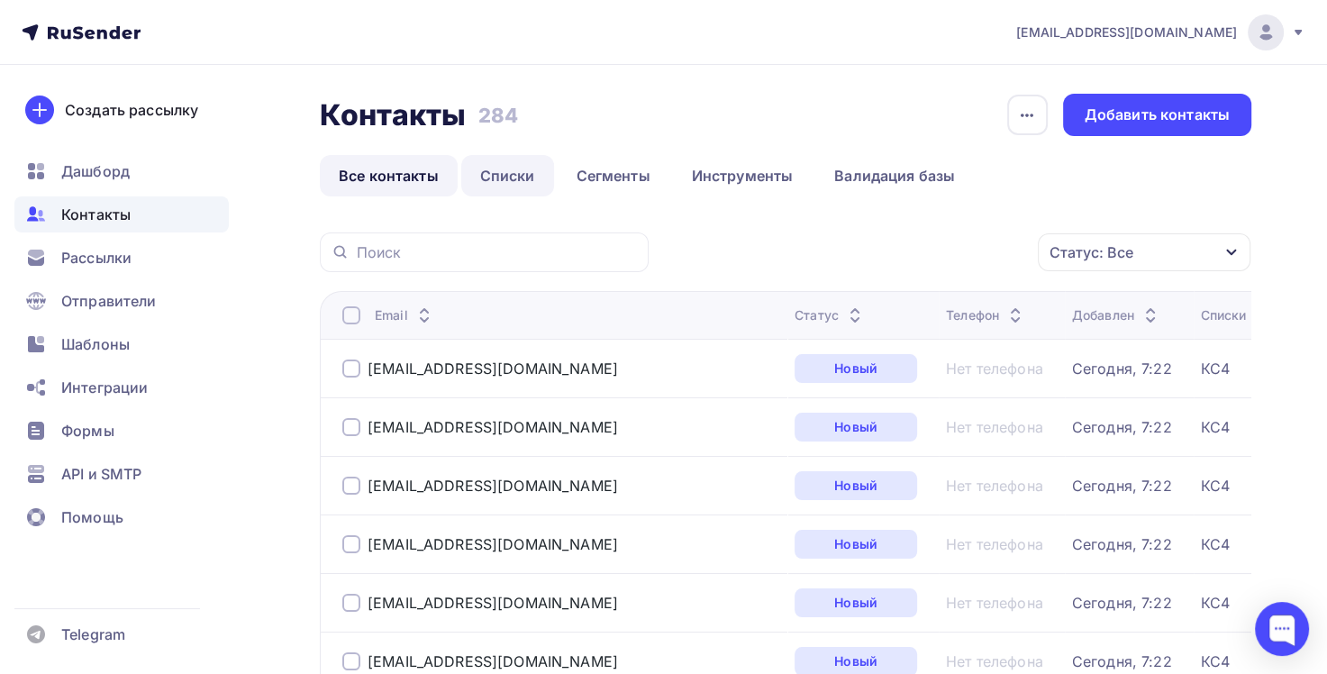
click at [514, 173] on link "Списки" at bounding box center [507, 175] width 93 height 41
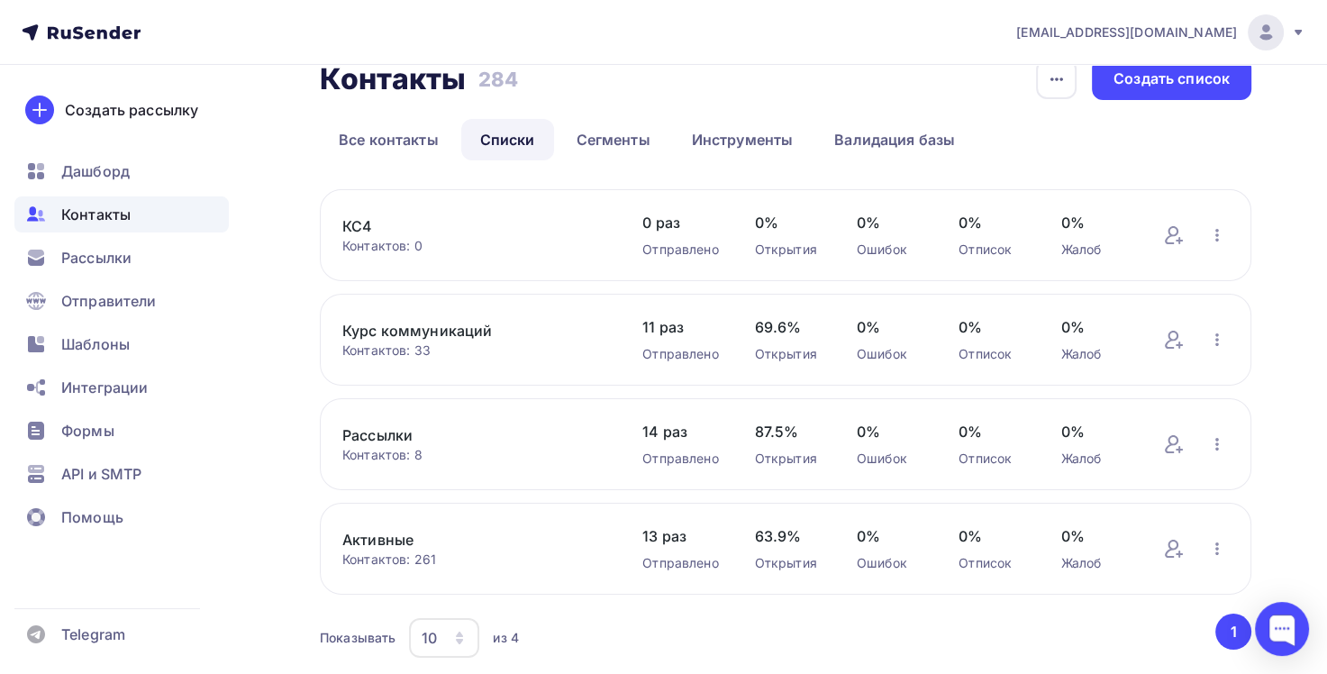
scroll to position [5, 0]
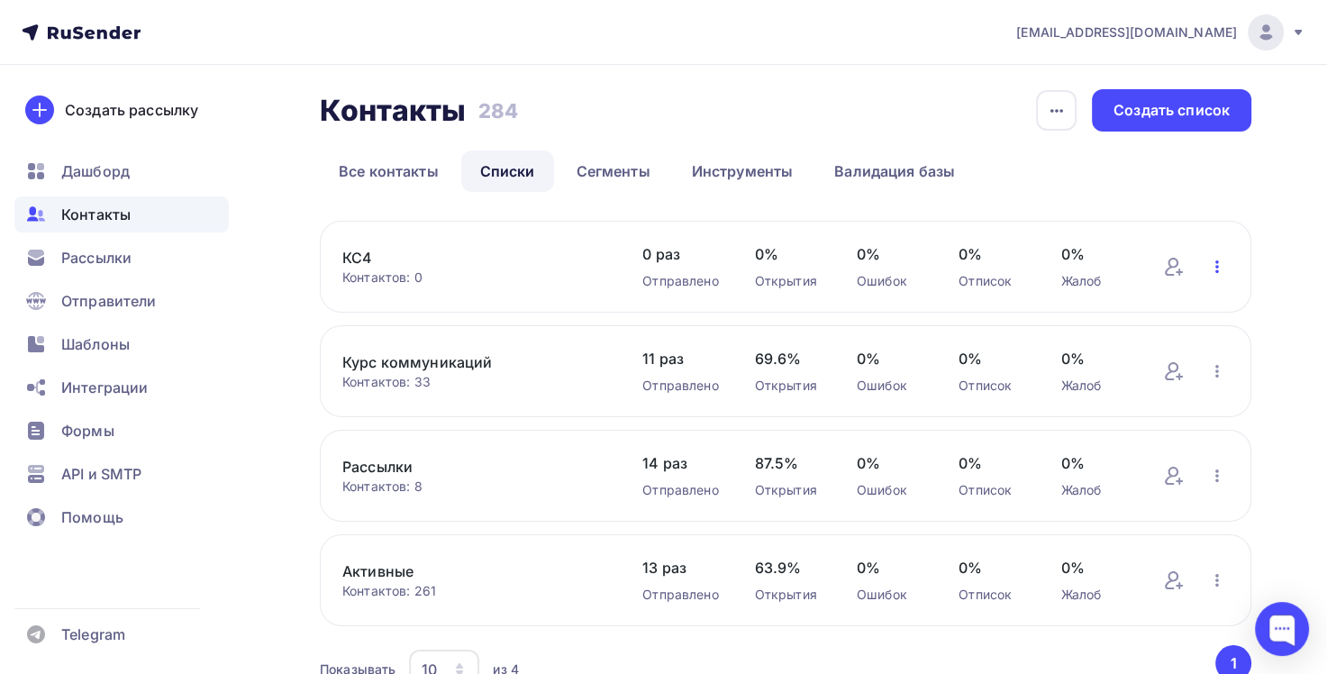
click at [1218, 263] on icon "button" at bounding box center [1217, 267] width 22 height 22
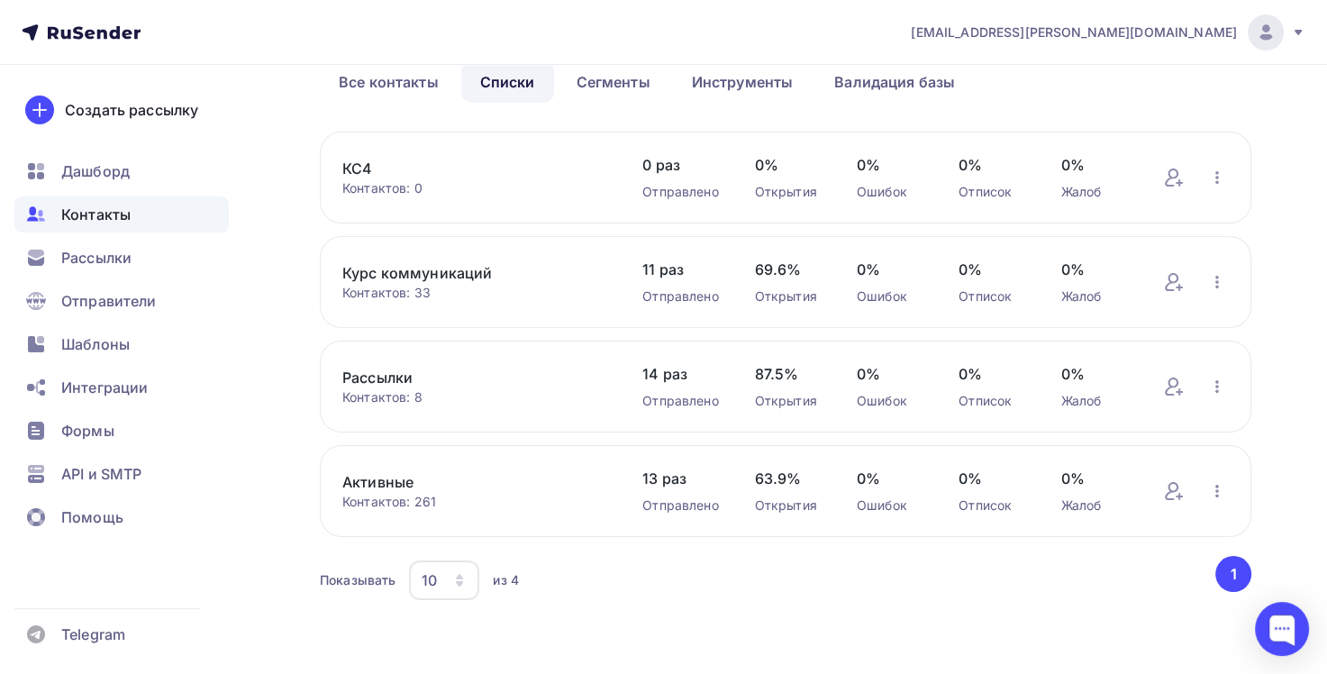
scroll to position [95, 0]
click at [393, 83] on link "Все контакты" at bounding box center [389, 80] width 138 height 41
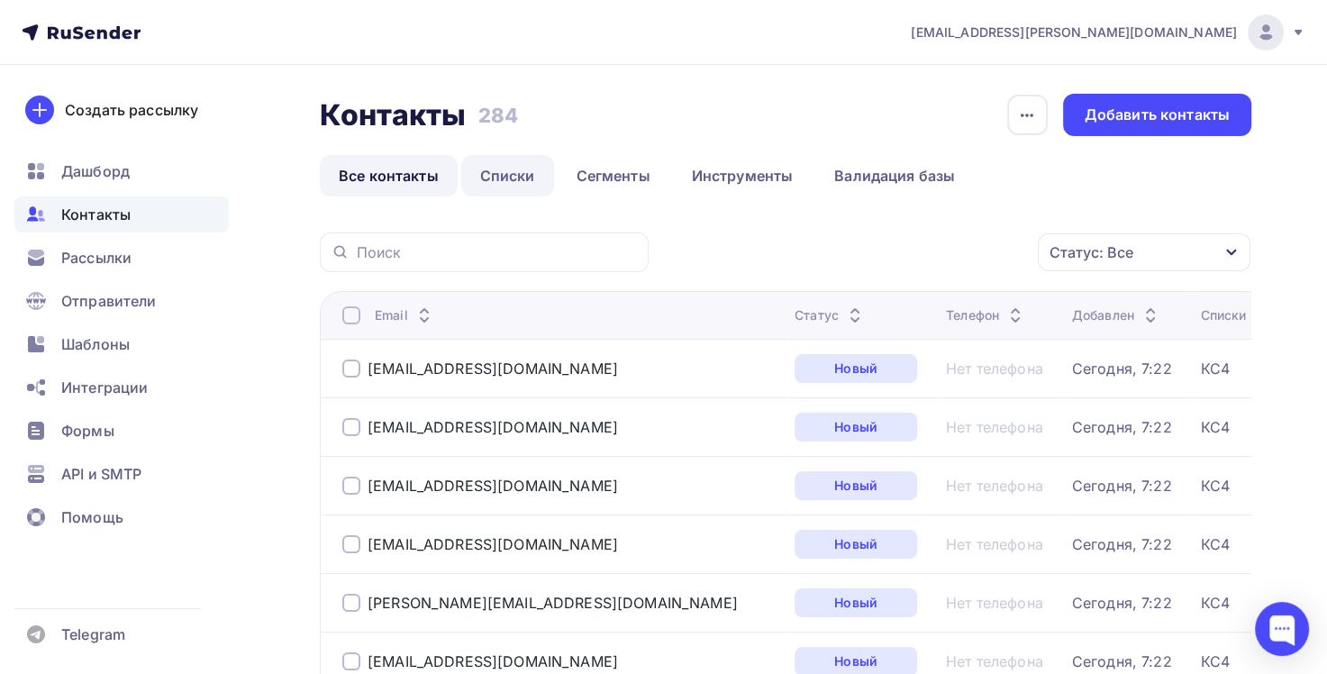
click at [513, 183] on link "Списки" at bounding box center [507, 175] width 93 height 41
